Goal: Information Seeking & Learning: Learn about a topic

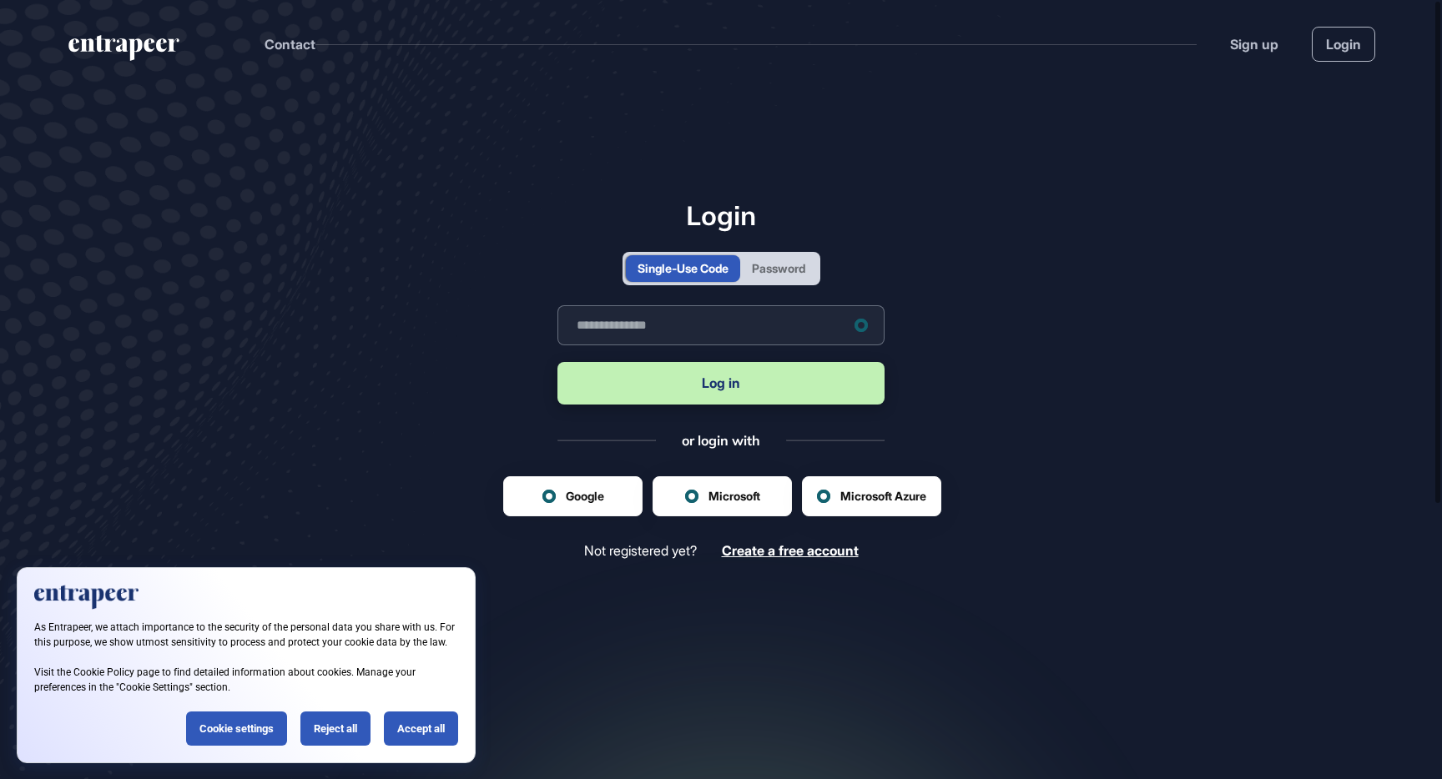
click at [647, 321] on input "text" at bounding box center [720, 325] width 327 height 40
type input "**********"
click at [721, 383] on button "Log in" at bounding box center [720, 383] width 327 height 43
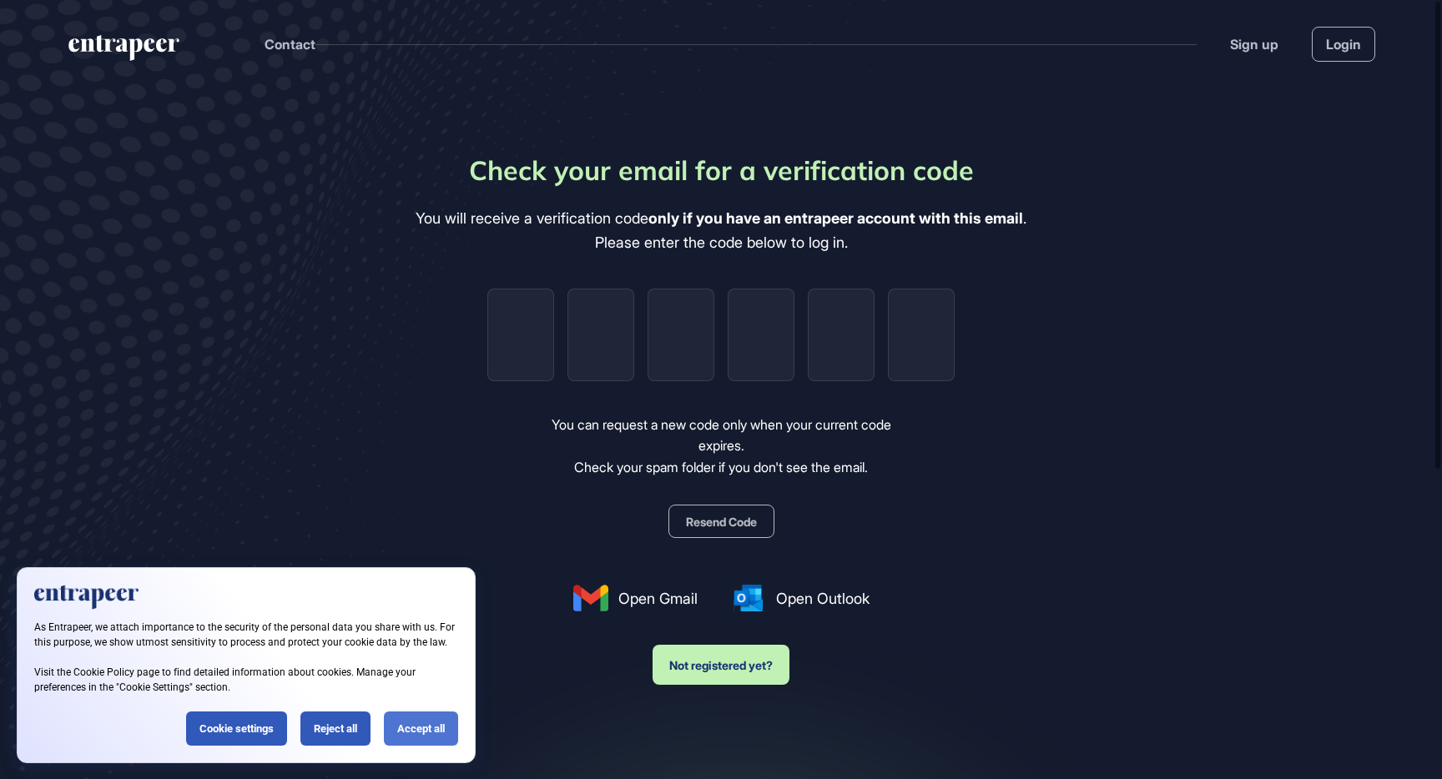
click at [415, 733] on div "Accept all" at bounding box center [421, 729] width 74 height 34
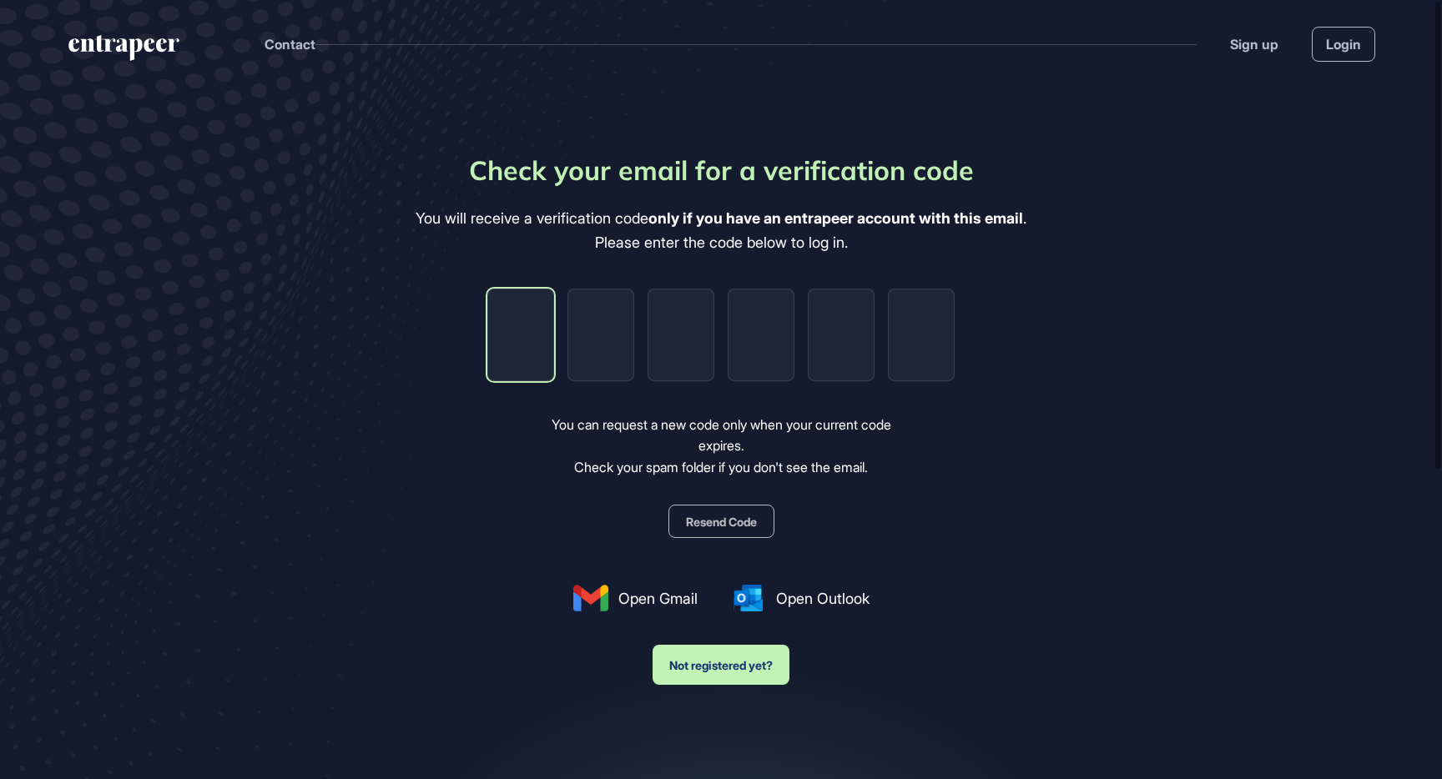
click at [540, 360] on input "tel" at bounding box center [520, 335] width 67 height 93
type input "*"
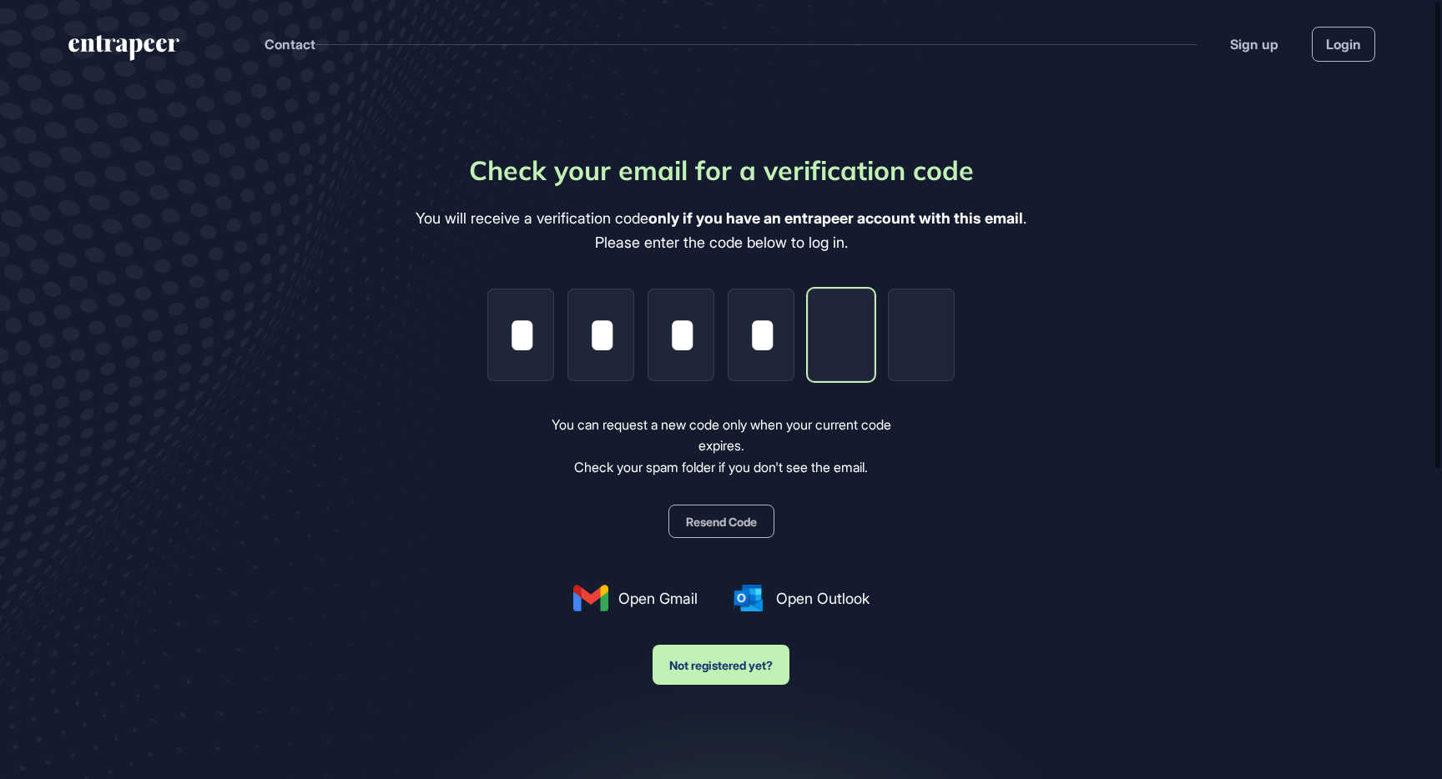
type input "*"
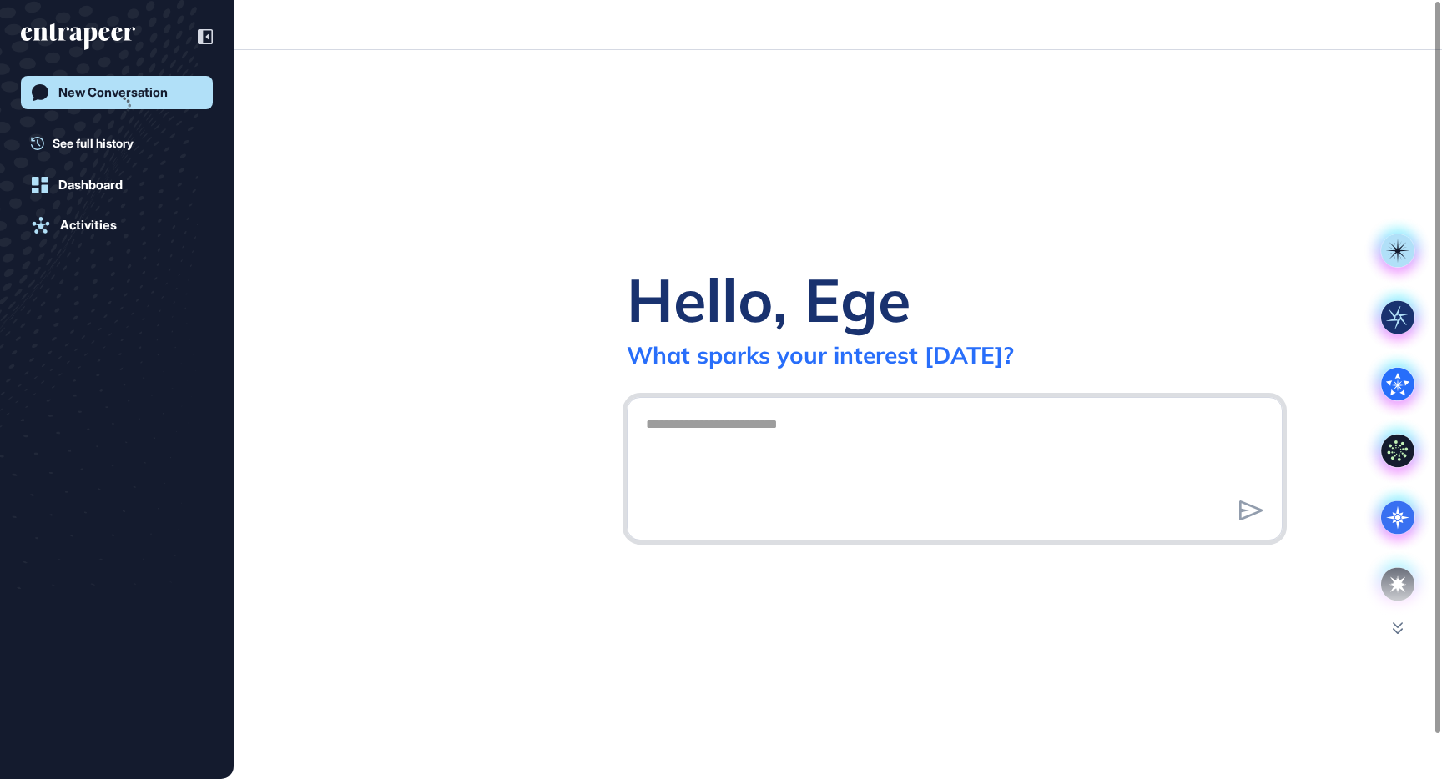
scroll to position [1, 1]
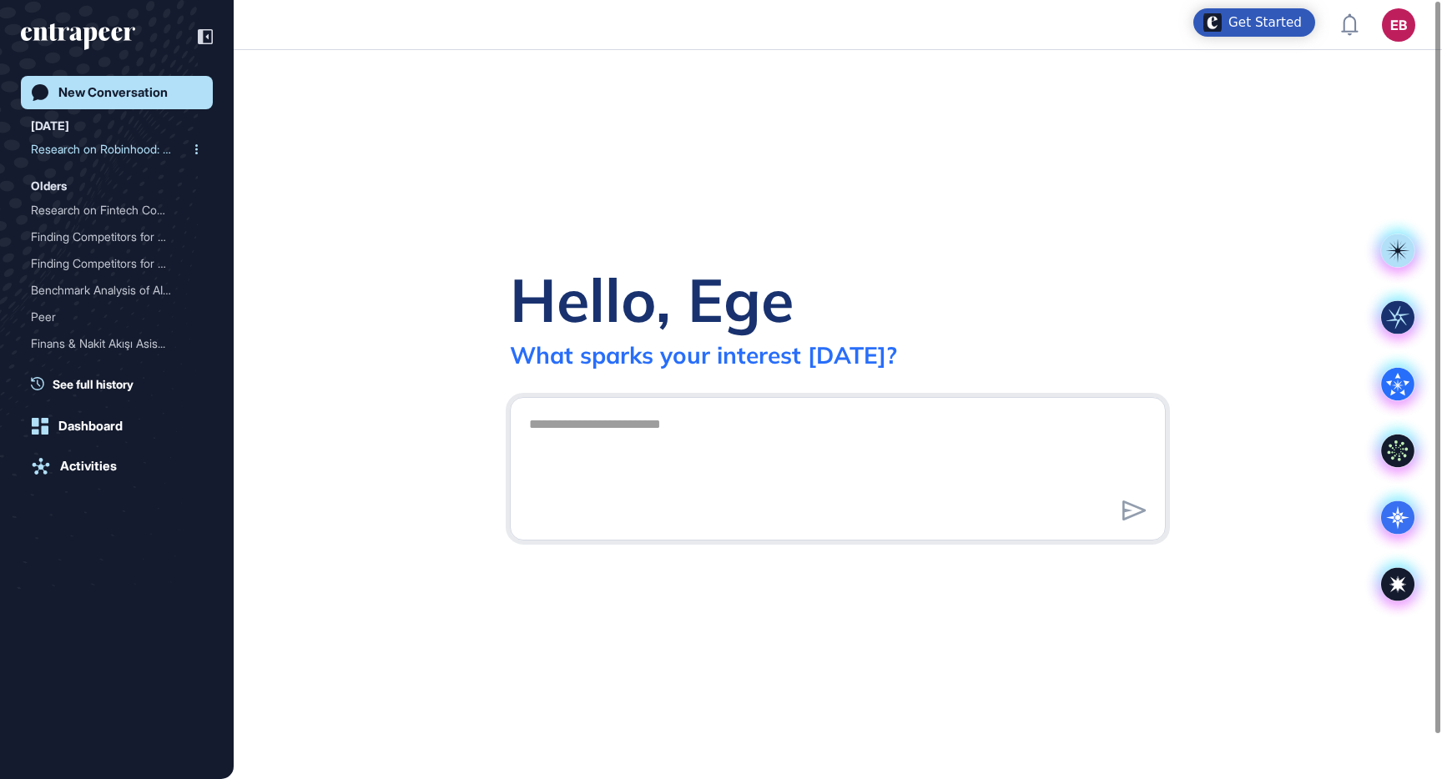
click at [122, 157] on div "Research on Robinhood: Ov..." at bounding box center [110, 149] width 159 height 27
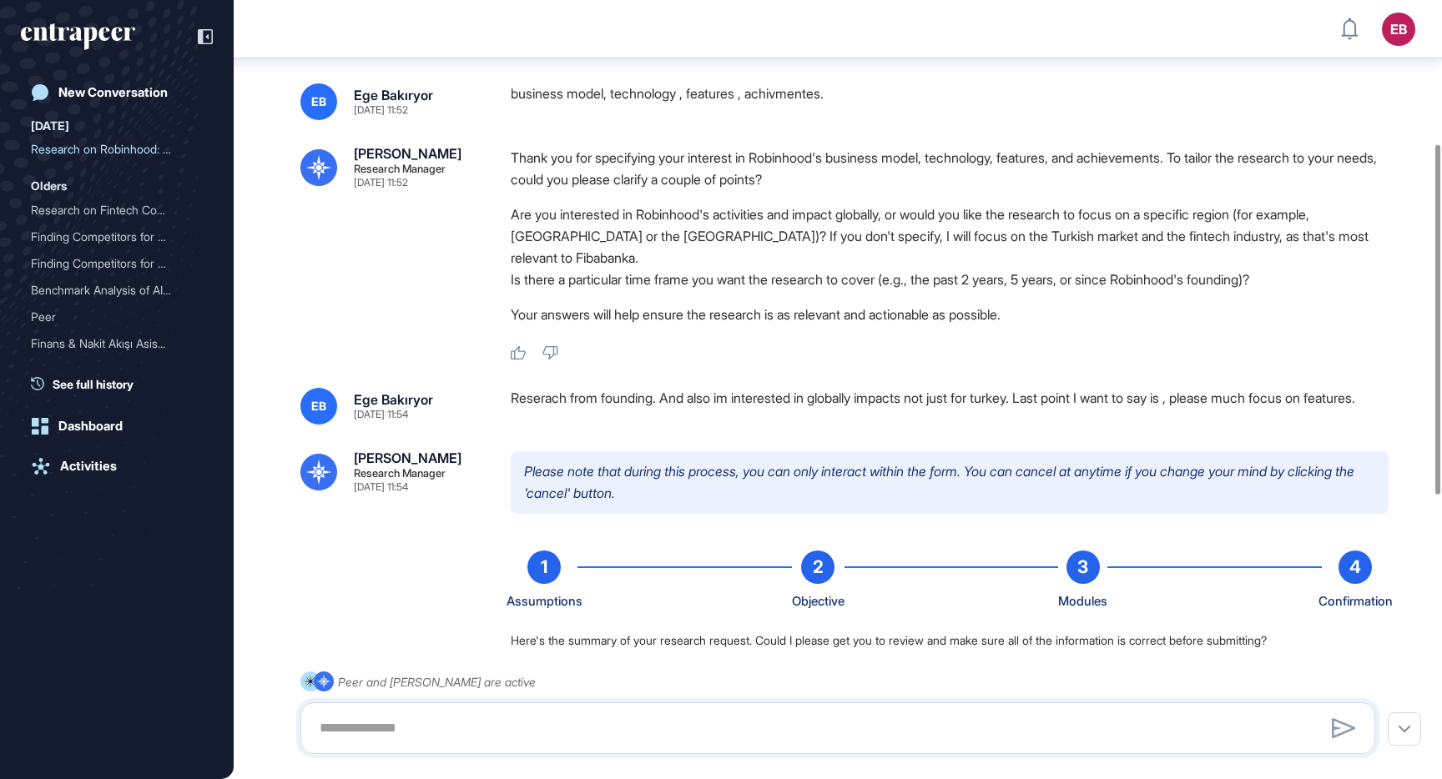
scroll to position [323, 0]
click at [100, 219] on div "Research on Fintech Compa..." at bounding box center [110, 210] width 159 height 27
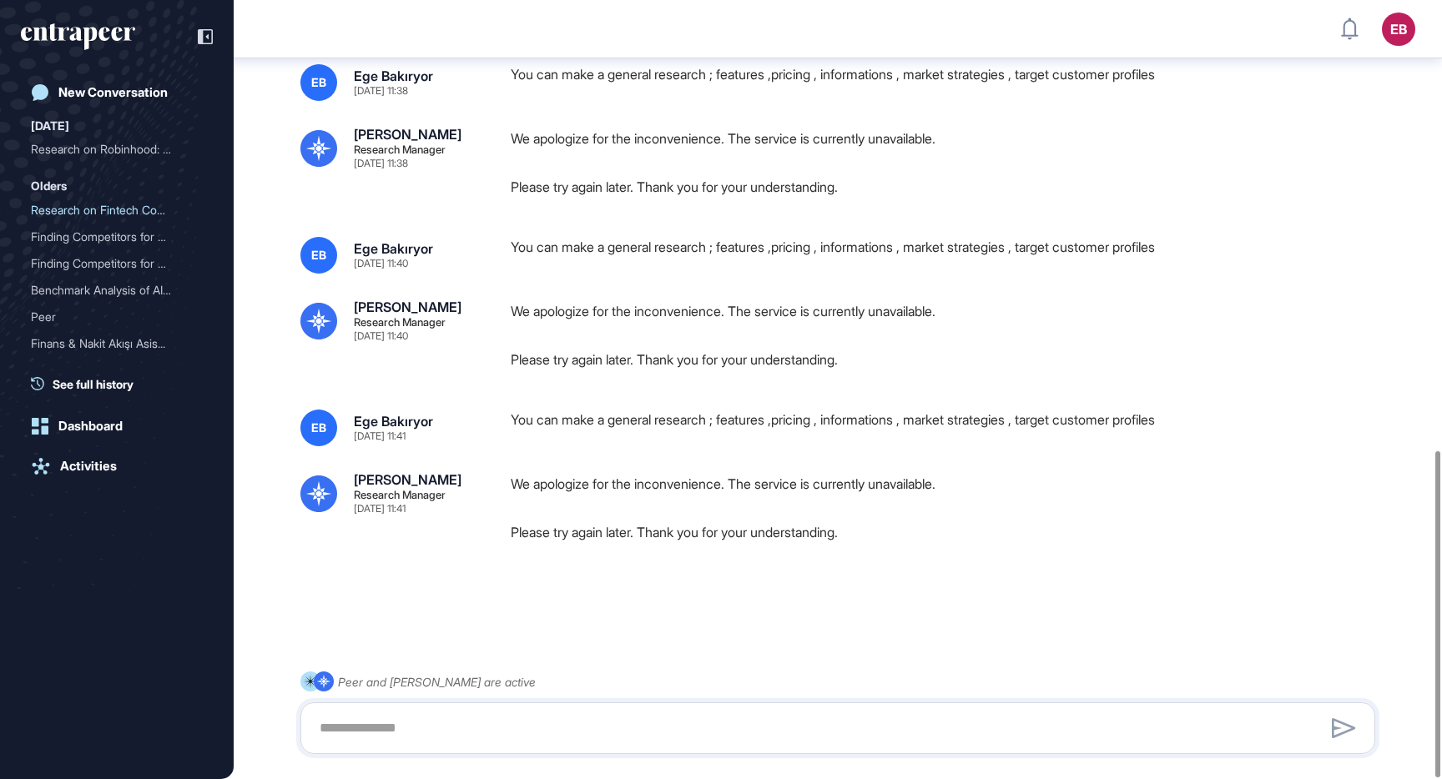
scroll to position [1075, 0]
click at [107, 430] on div "Dashboard" at bounding box center [90, 426] width 64 height 15
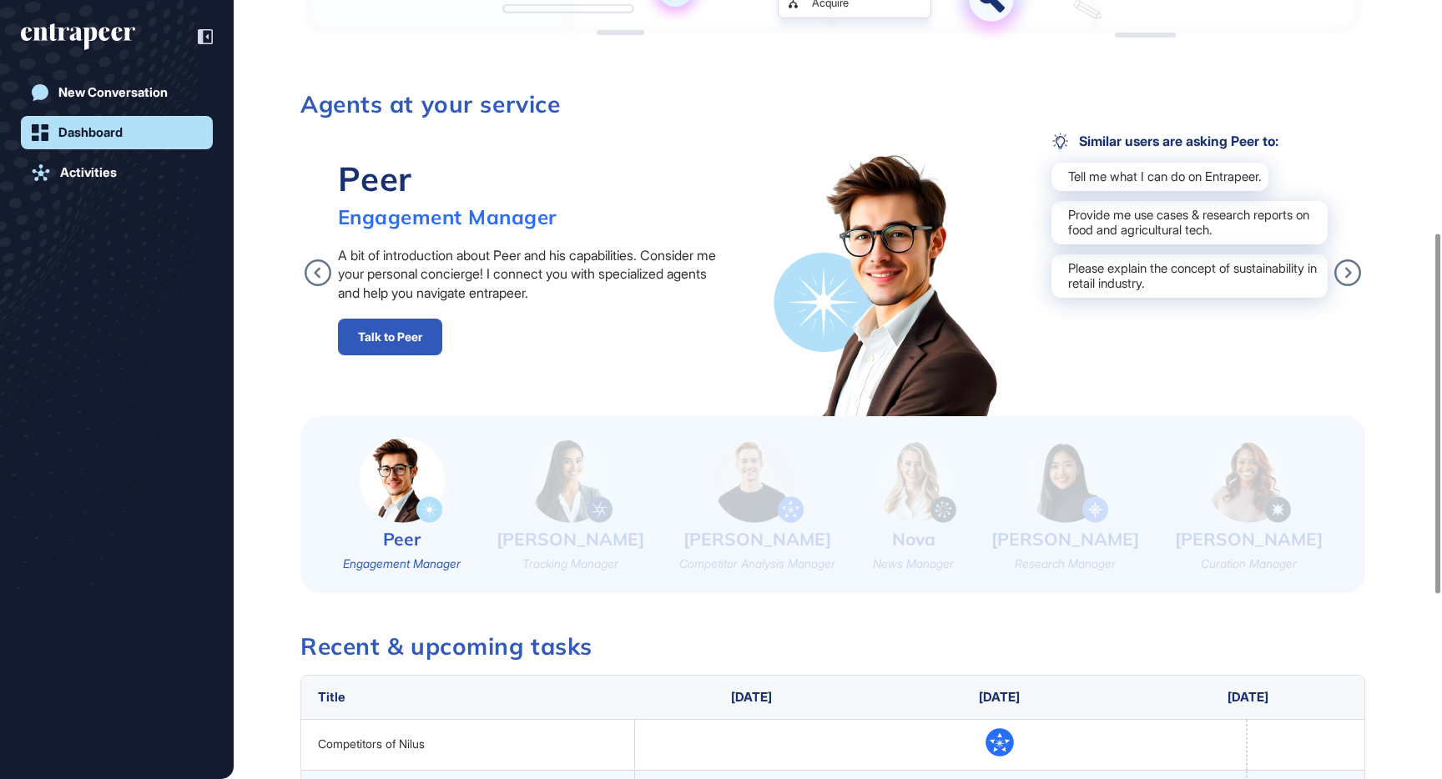
scroll to position [738, 0]
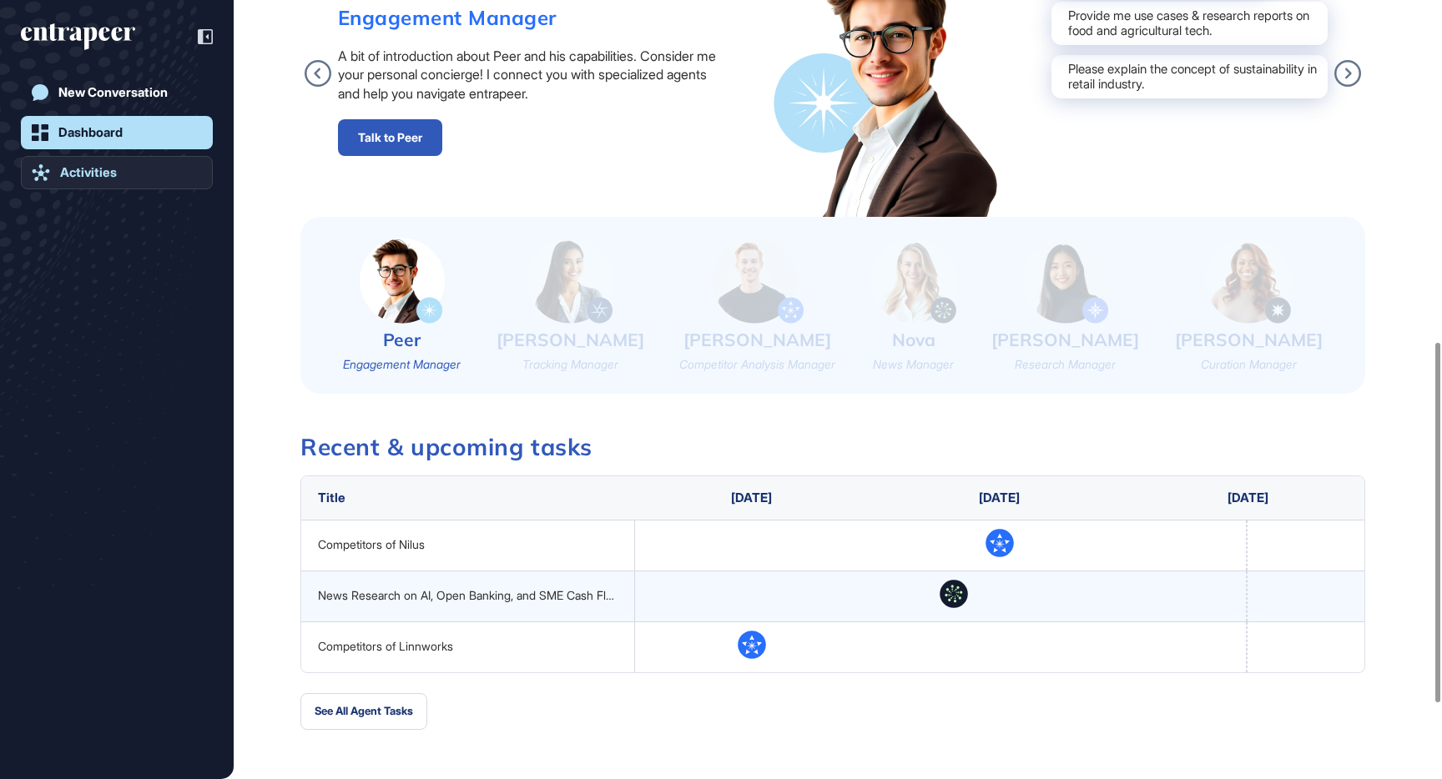
click at [116, 171] on div "Activities" at bounding box center [88, 172] width 57 height 15
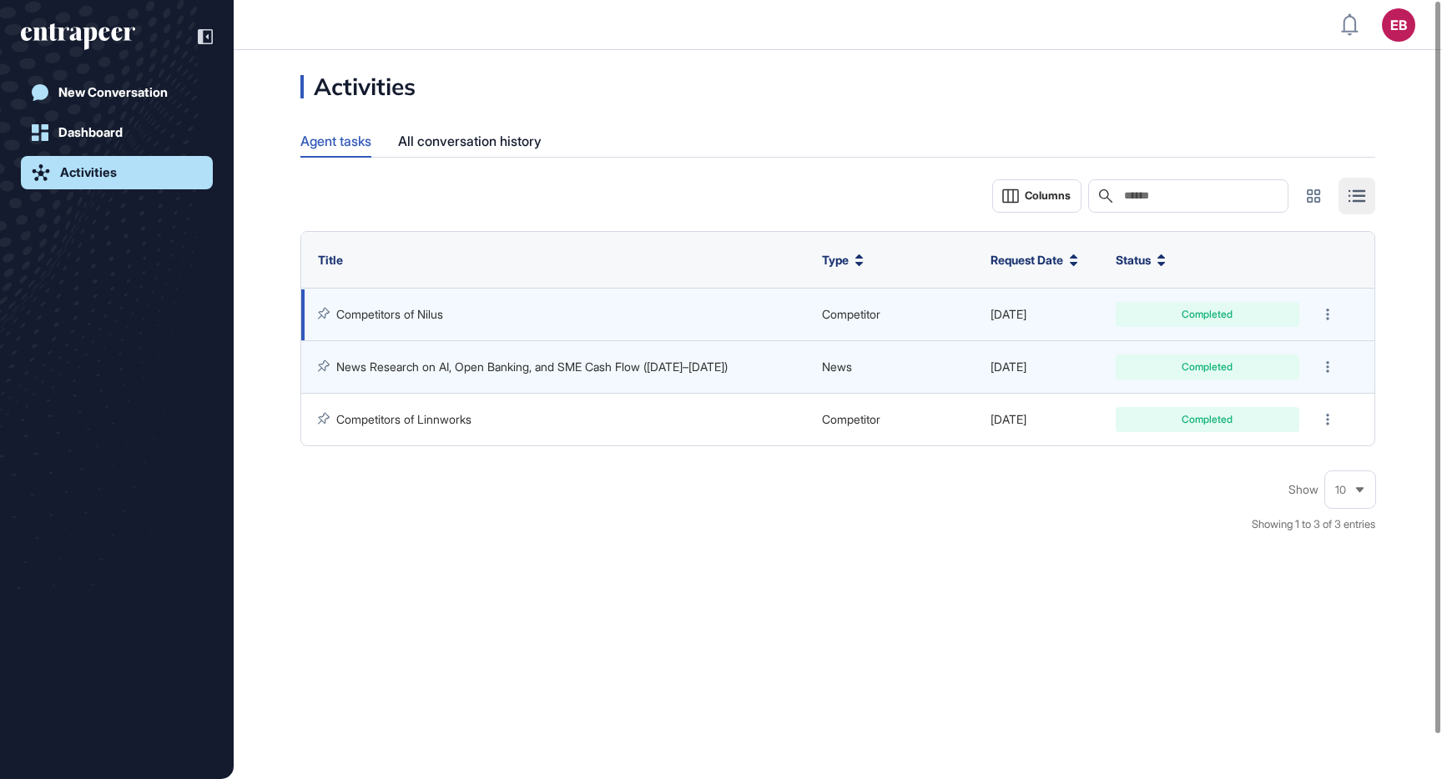
click at [435, 319] on link "Competitors of Nilus" at bounding box center [389, 314] width 107 height 14
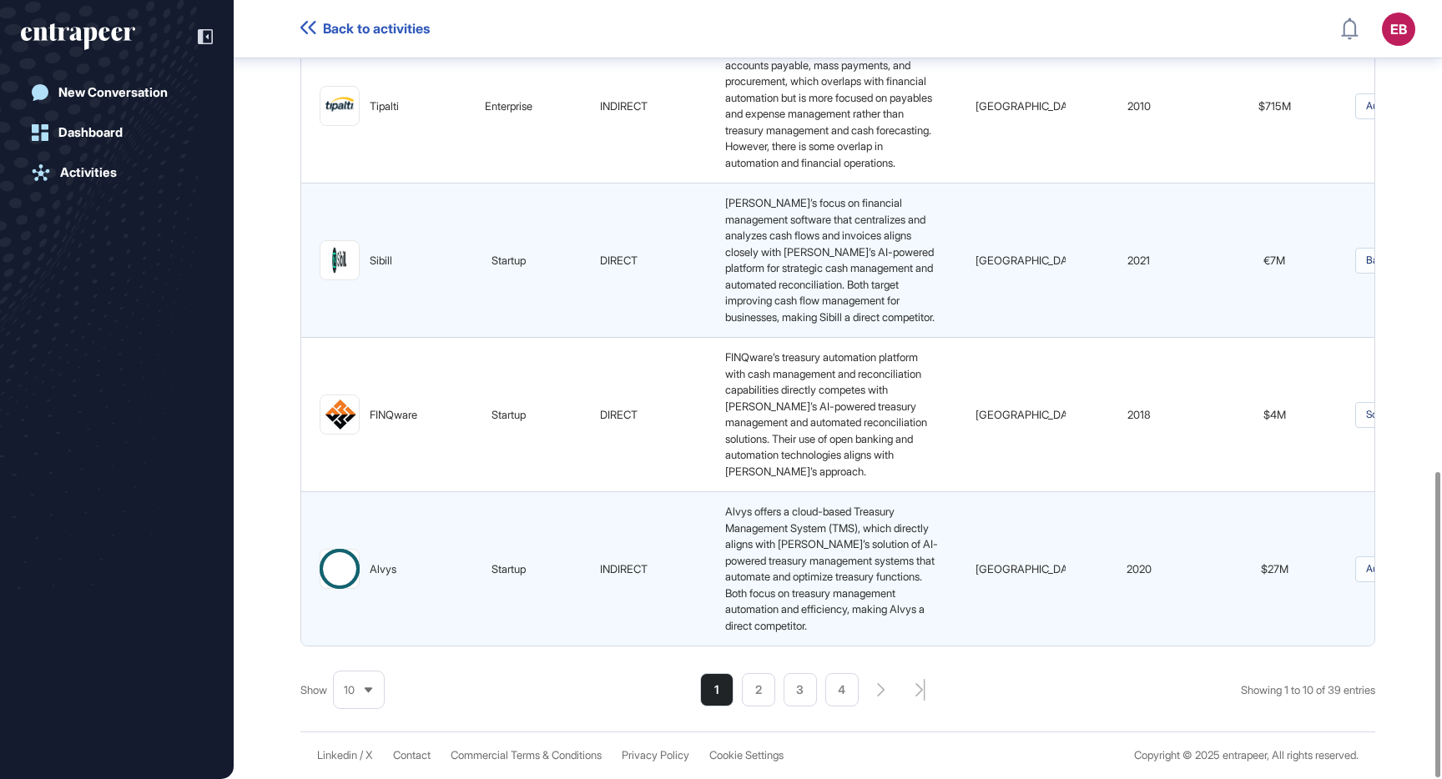
scroll to position [1200, 0]
click at [751, 689] on li "2" at bounding box center [758, 689] width 33 height 33
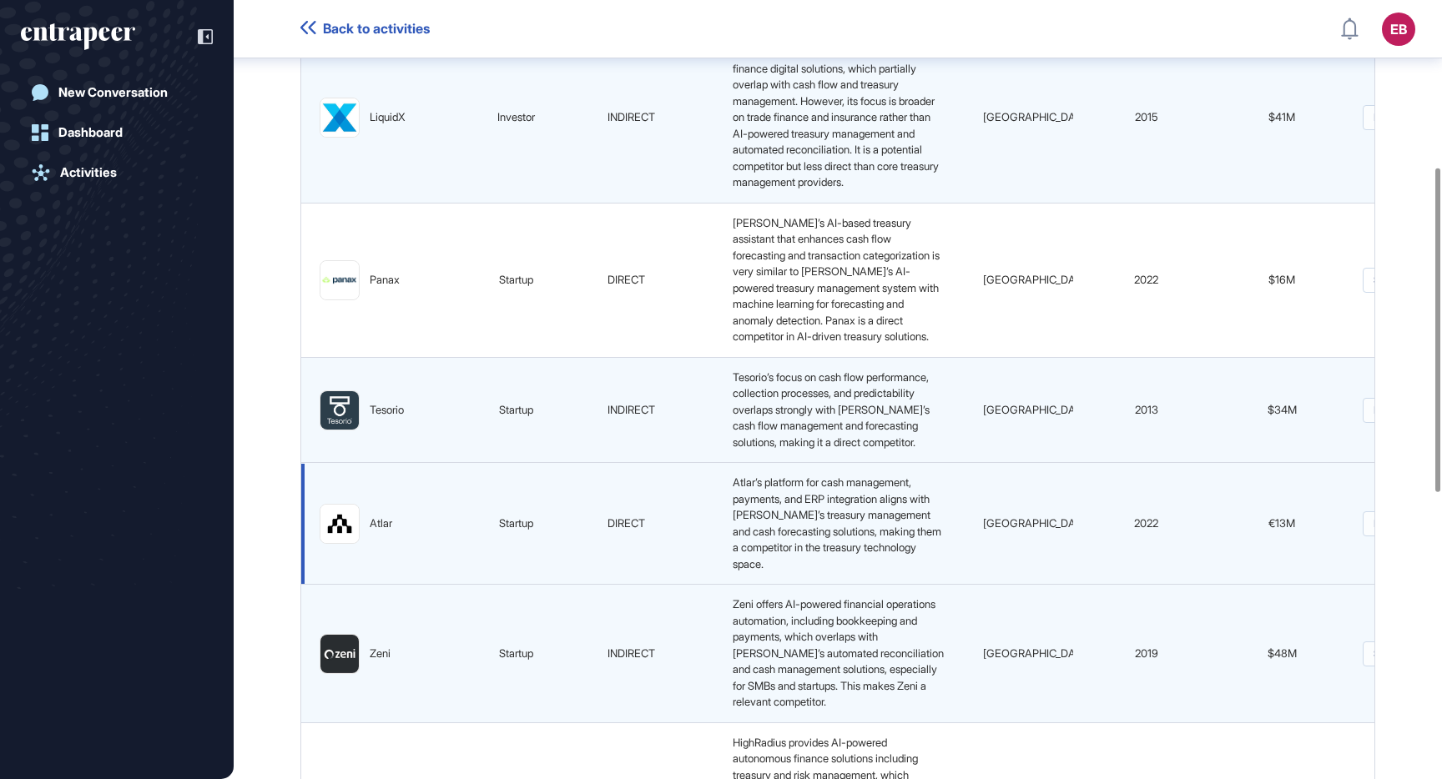
scroll to position [401, 0]
